Goal: Unclear

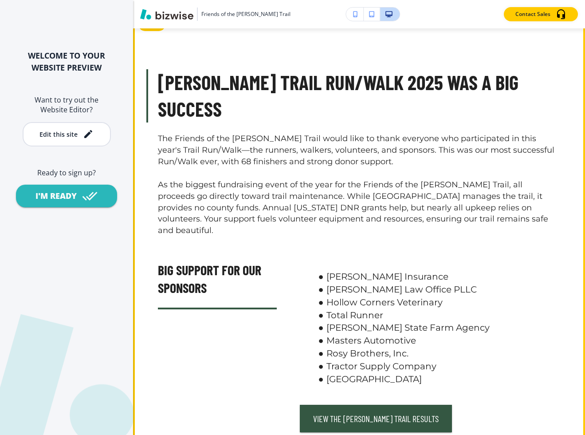
scroll to position [512, 0]
